Goal: Find specific page/section: Find specific page/section

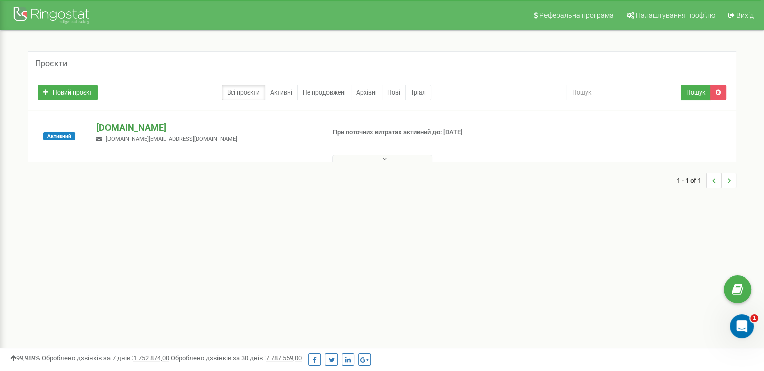
click at [121, 125] on p "[DOMAIN_NAME]" at bounding box center [205, 127] width 219 height 13
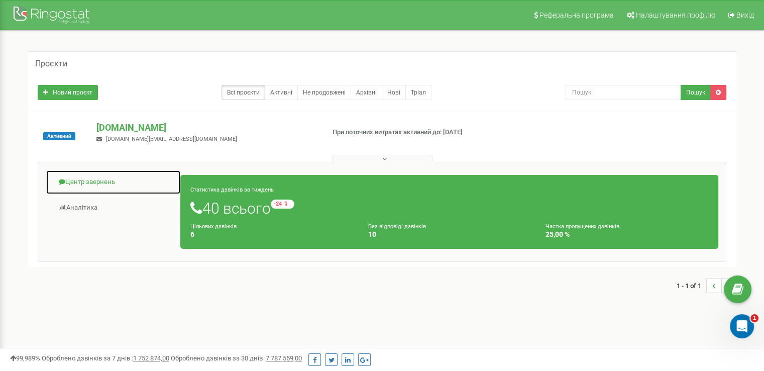
click at [114, 178] on link "Центр звернень" at bounding box center [113, 182] width 135 height 25
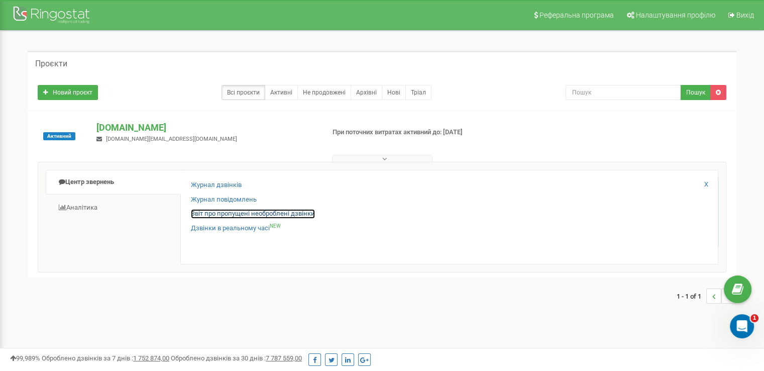
click at [253, 213] on link "Звіт про пропущені необроблені дзвінки" at bounding box center [253, 214] width 124 height 10
